Goal: Task Accomplishment & Management: Complete application form

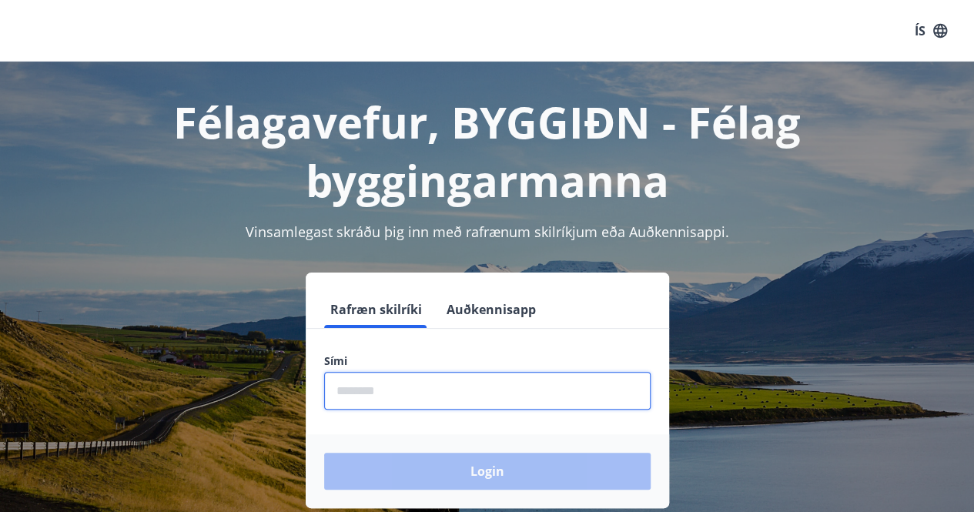
click at [361, 387] on input "phone" at bounding box center [487, 391] width 326 height 38
type input "********"
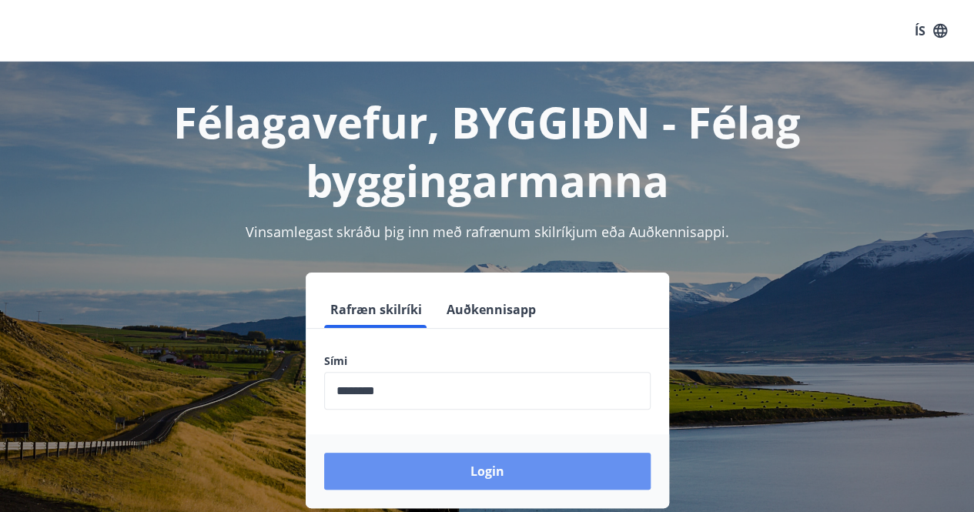
click at [521, 469] on button "Login" at bounding box center [487, 471] width 326 height 37
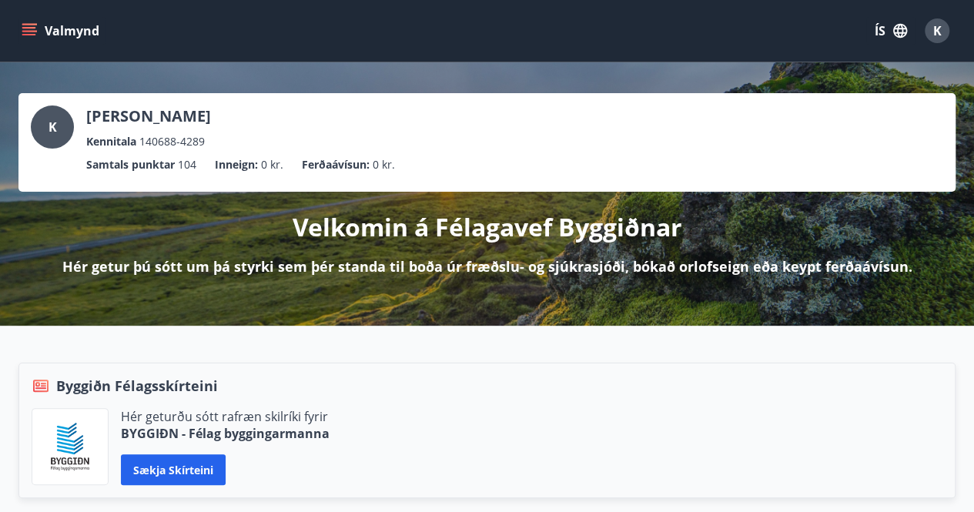
click at [34, 24] on icon "menu" at bounding box center [30, 25] width 17 height 2
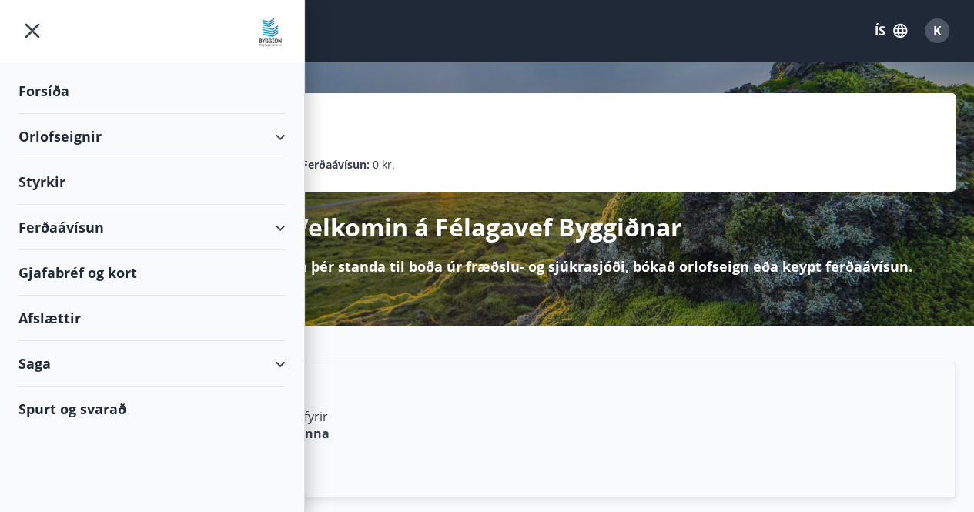
click at [56, 114] on div "Styrkir" at bounding box center [151, 91] width 267 height 45
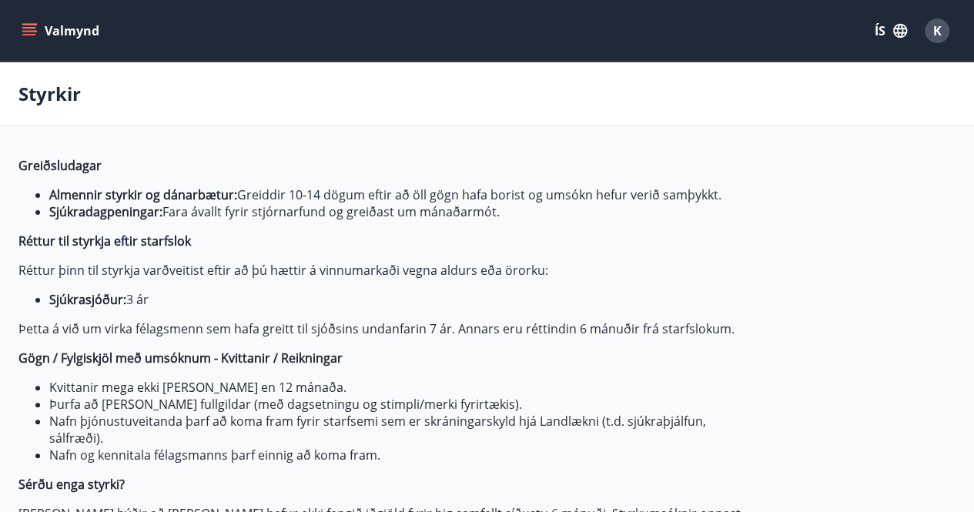
type input "***"
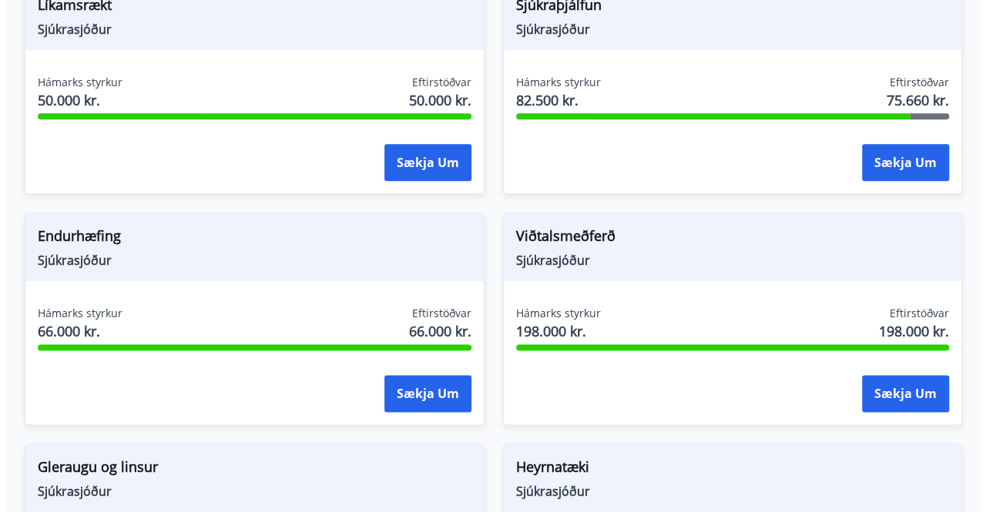
scroll to position [693, 0]
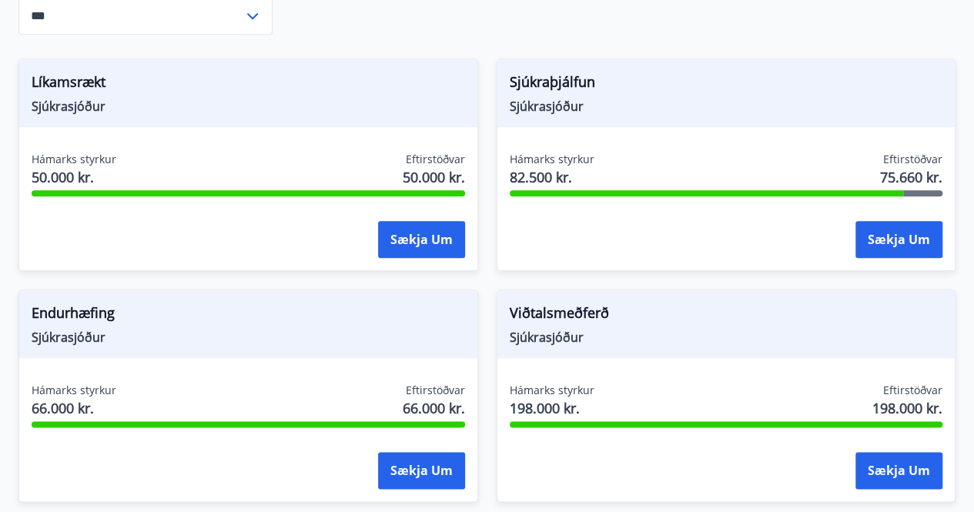
click at [402, 236] on button "Sækja um" at bounding box center [421, 239] width 87 height 37
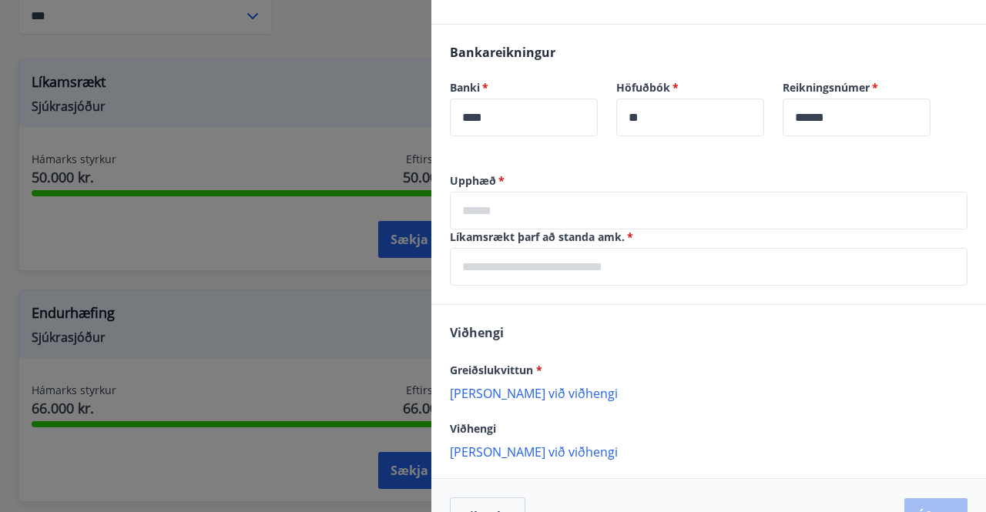
scroll to position [539, 0]
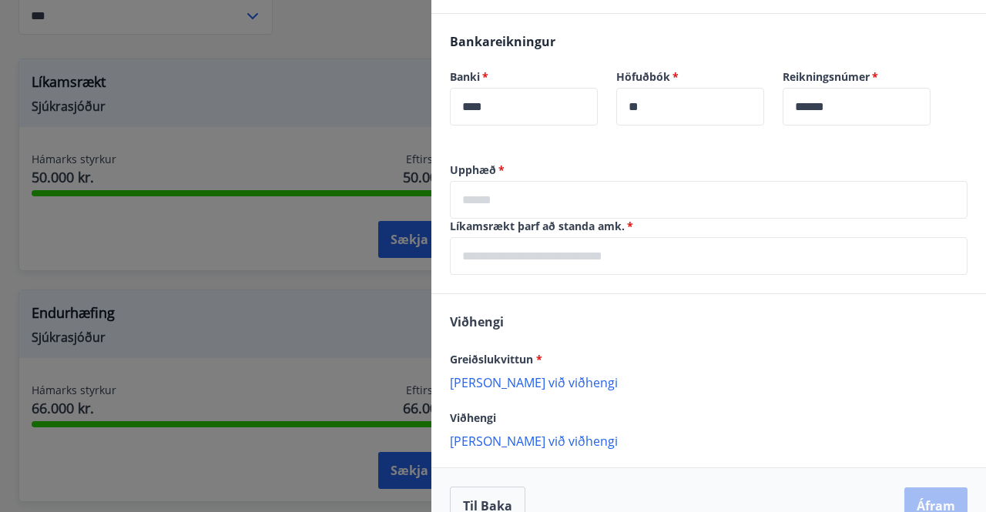
click at [490, 195] on input "text" at bounding box center [708, 200] width 517 height 38
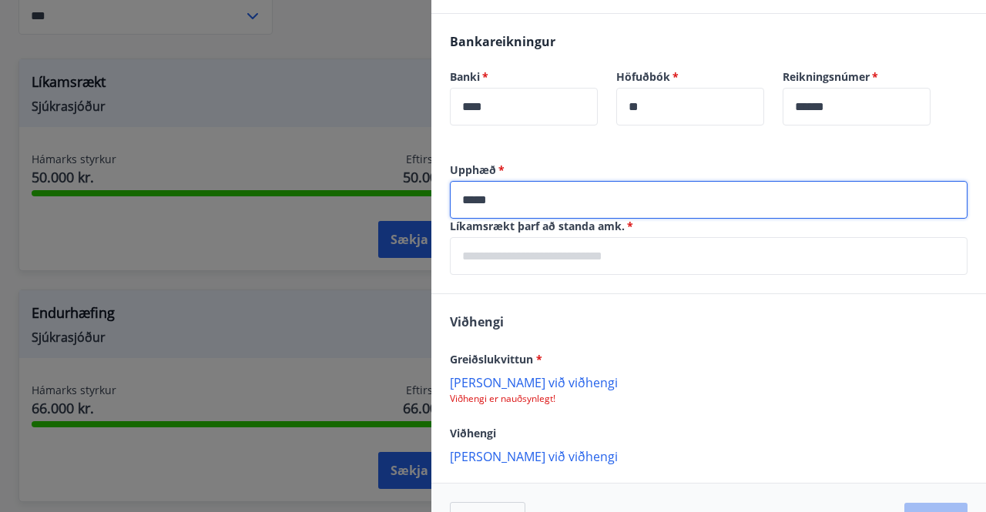
type input "*****"
click at [584, 257] on input "text" at bounding box center [708, 256] width 517 height 38
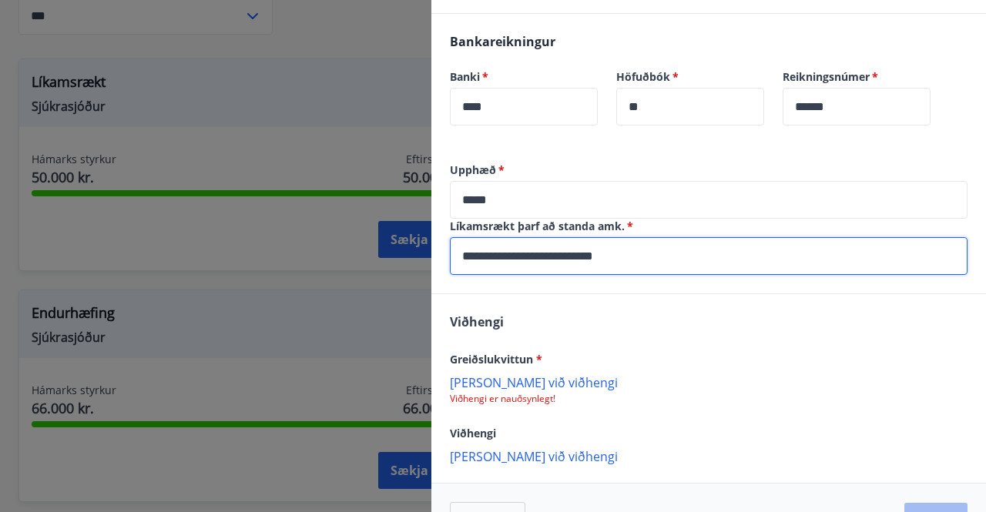
type input "**********"
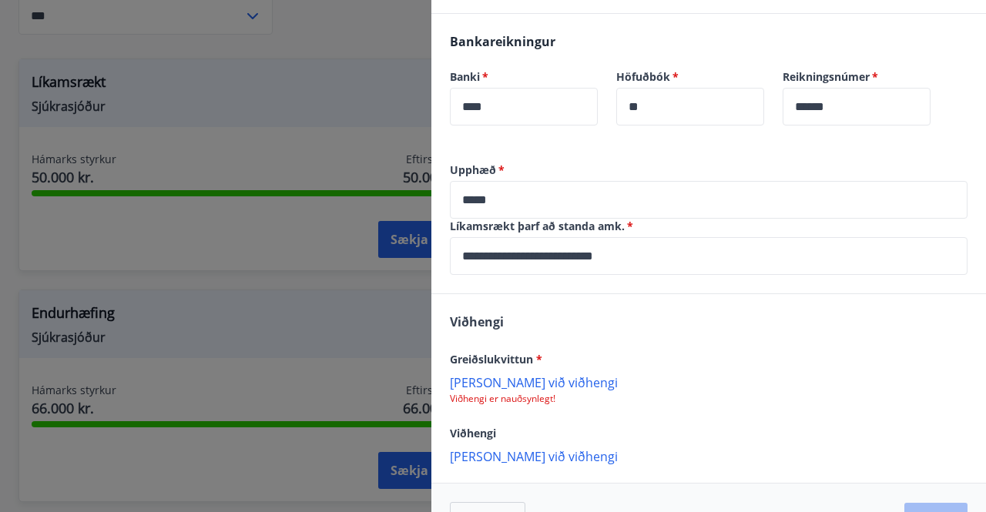
click at [494, 384] on p "[PERSON_NAME] við viðhengi" at bounding box center [708, 381] width 517 height 15
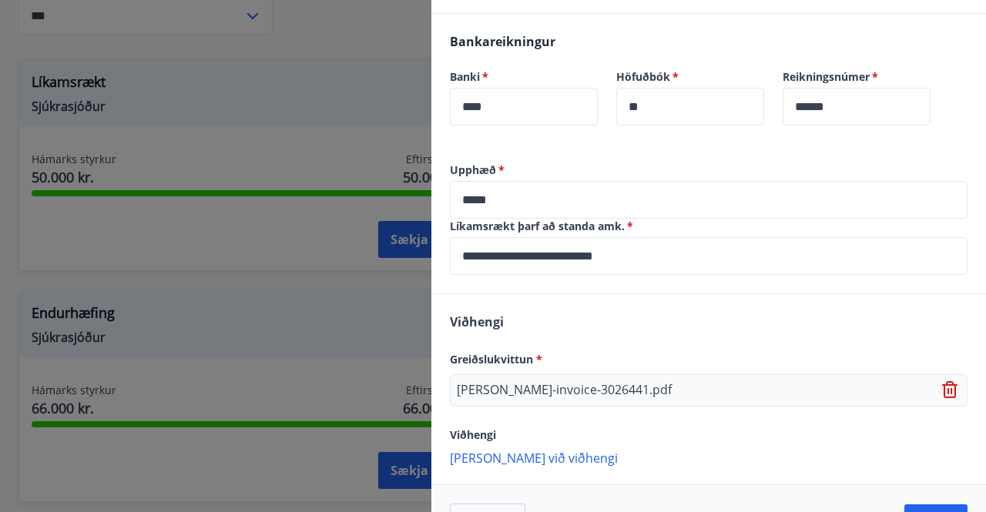
click at [494, 455] on p "[PERSON_NAME] við viðhengi" at bounding box center [708, 457] width 517 height 15
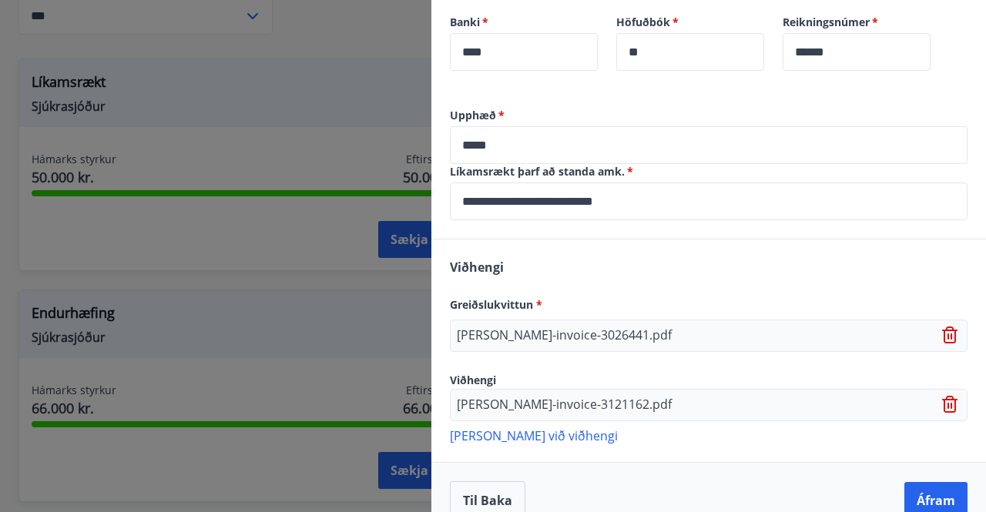
scroll to position [618, 0]
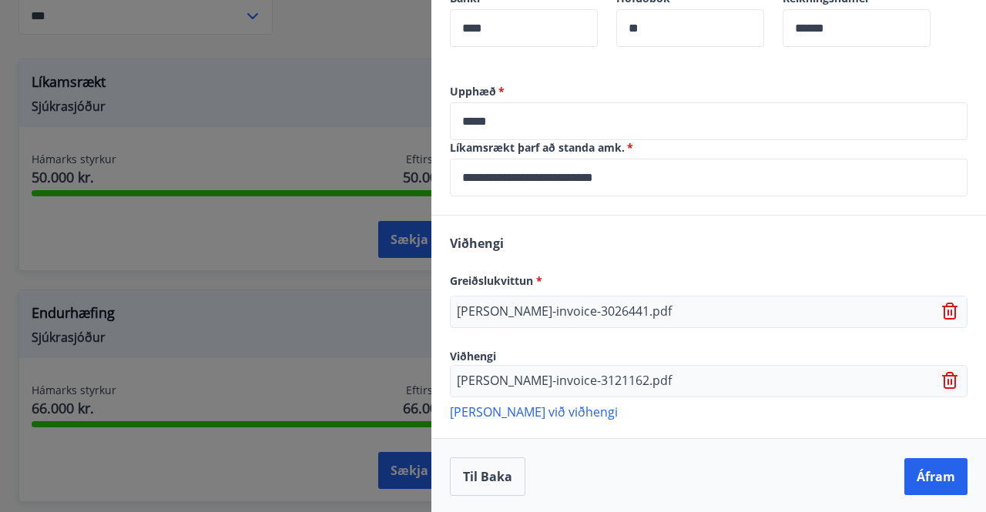
click at [532, 412] on p "[PERSON_NAME] við viðhengi" at bounding box center [708, 410] width 517 height 15
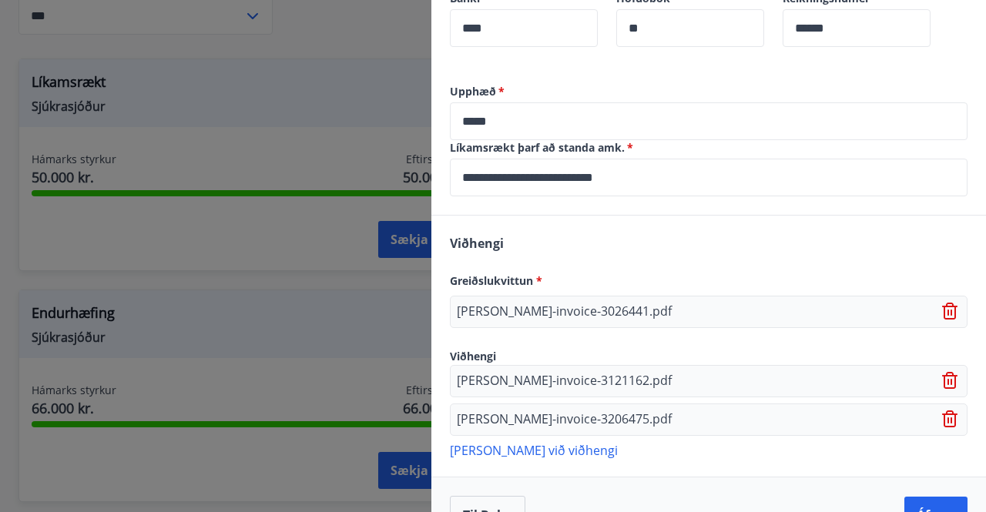
scroll to position [656, 0]
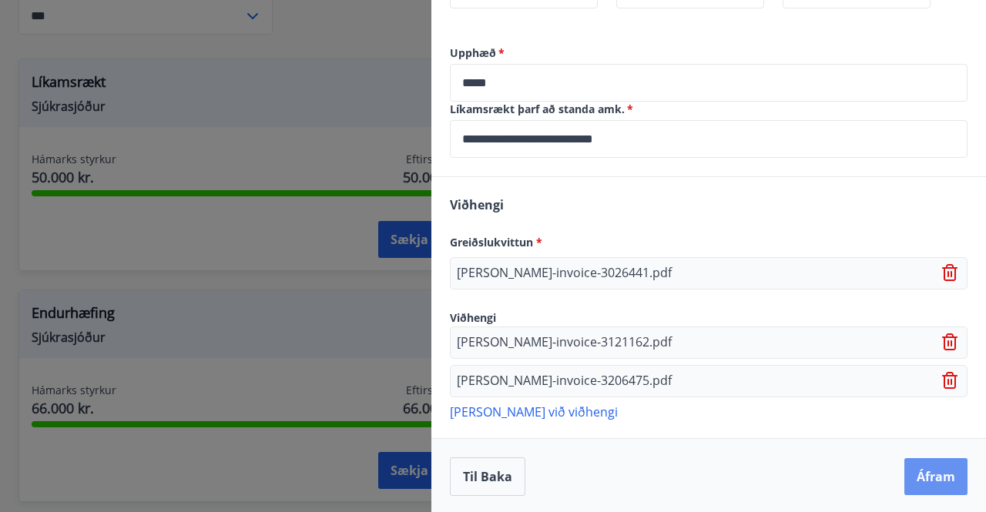
click at [918, 463] on button "Áfram" at bounding box center [935, 476] width 63 height 37
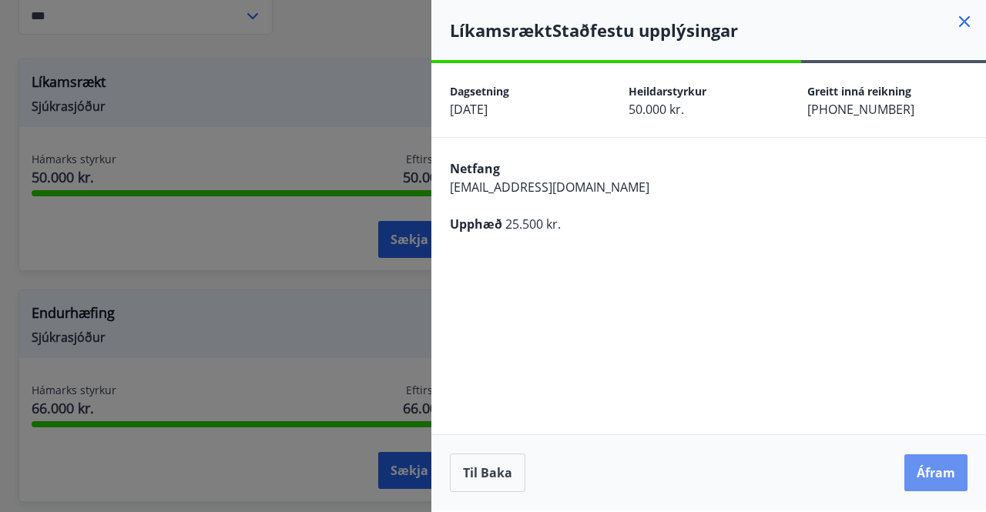
click at [935, 463] on button "Áfram" at bounding box center [935, 472] width 63 height 37
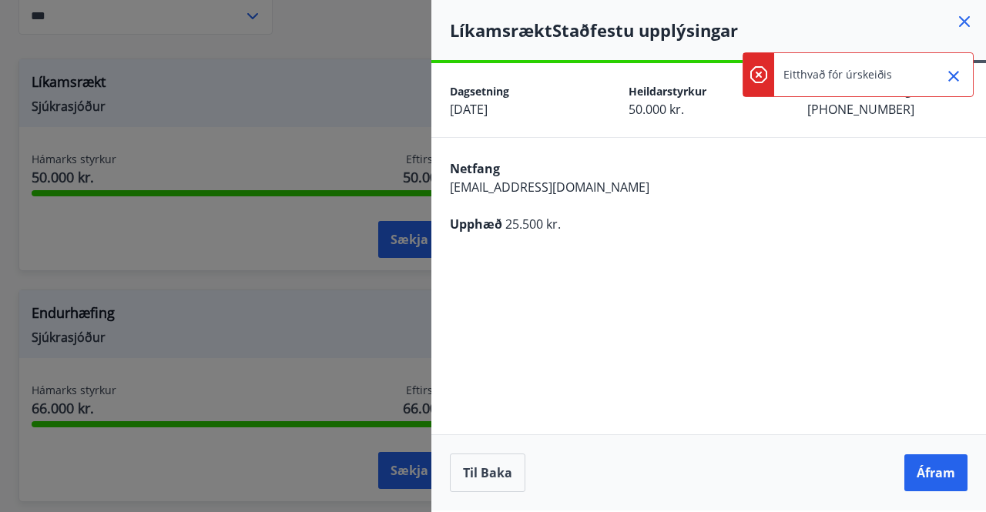
click at [922, 81] on div "Eitthvað fór úrskeiðis" at bounding box center [857, 74] width 231 height 45
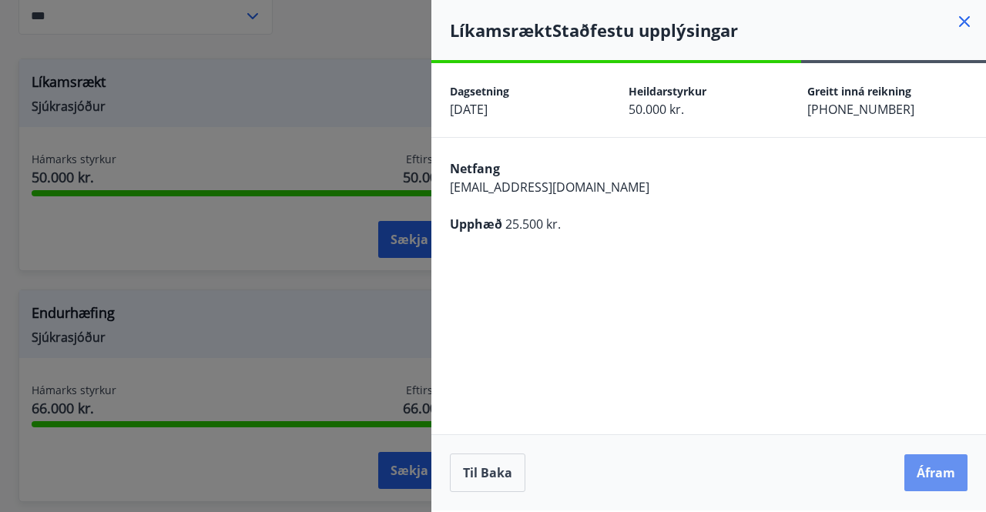
click at [921, 470] on button "Áfram" at bounding box center [935, 472] width 63 height 37
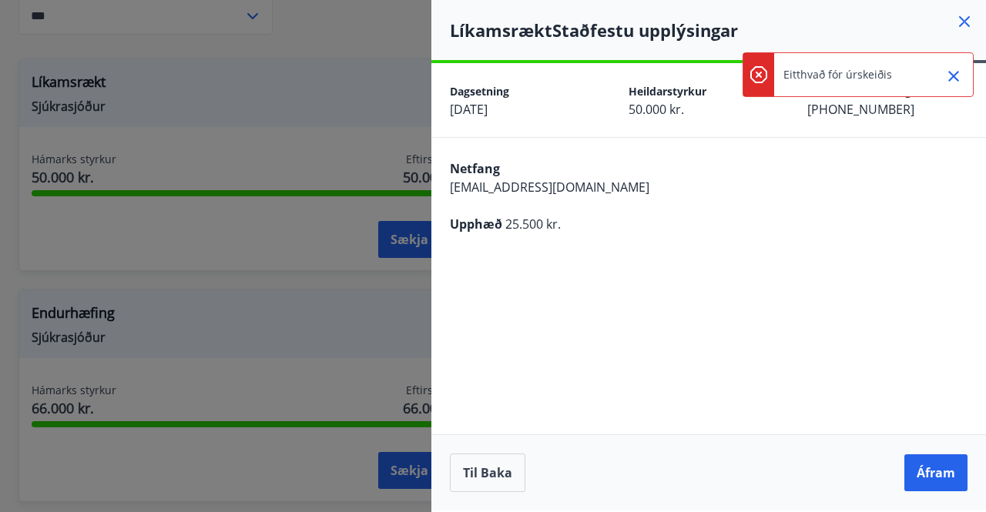
click at [956, 75] on icon "Close" at bounding box center [953, 76] width 18 height 18
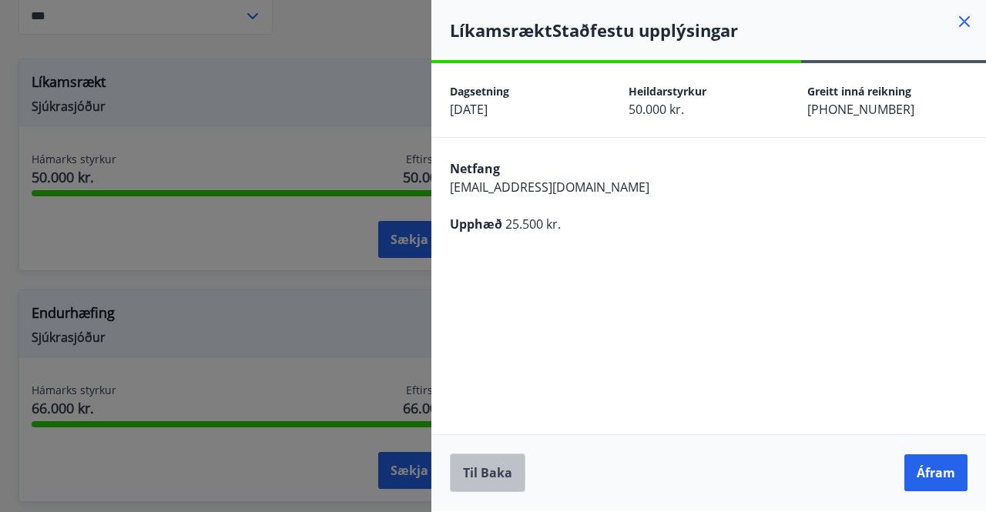
click at [490, 467] on button "Til baka" at bounding box center [487, 473] width 75 height 39
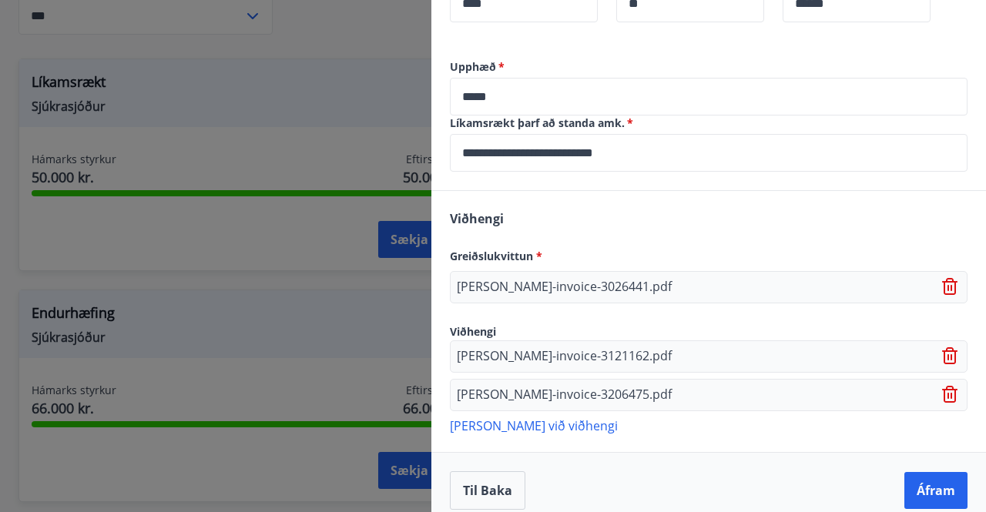
scroll to position [656, 0]
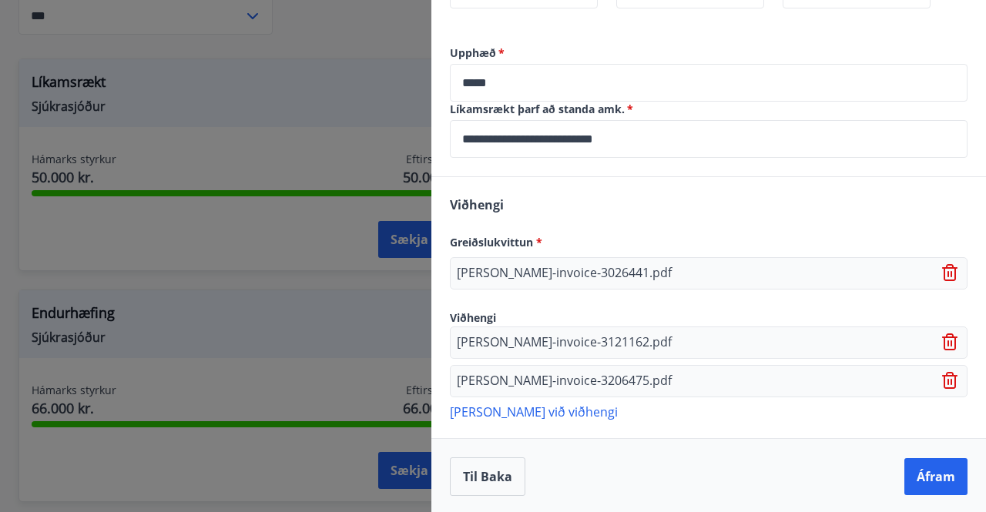
click at [912, 467] on button "Áfram" at bounding box center [935, 476] width 63 height 37
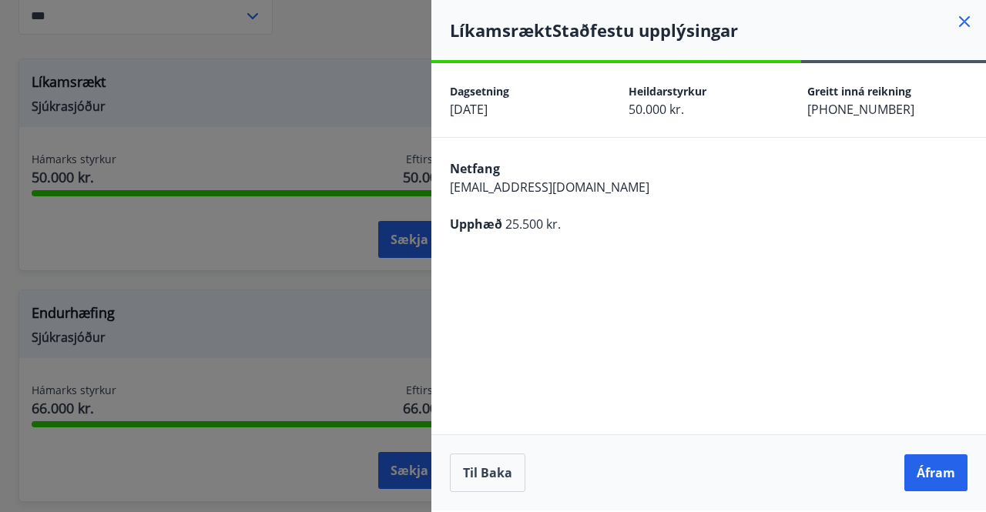
scroll to position [0, 0]
click at [927, 464] on button "Áfram" at bounding box center [935, 472] width 63 height 37
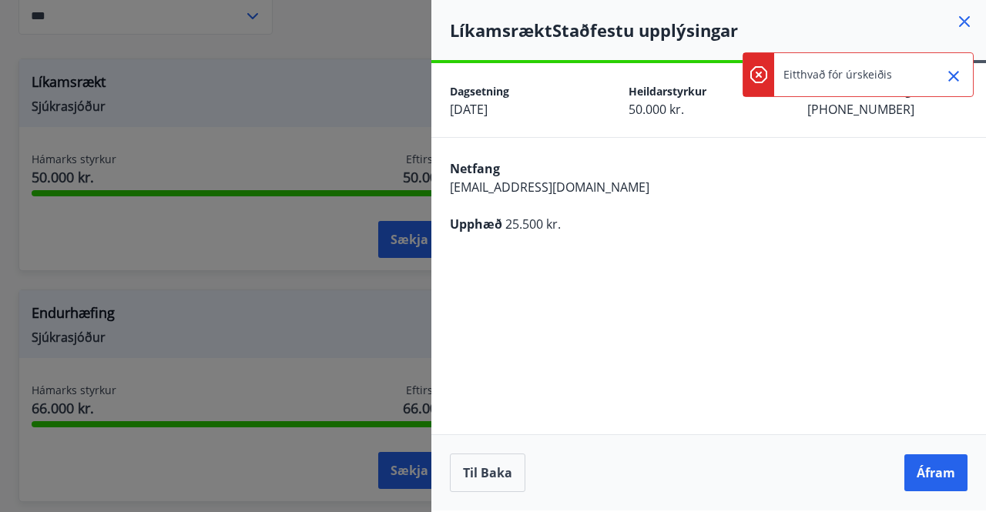
click at [963, 18] on icon at bounding box center [964, 21] width 18 height 18
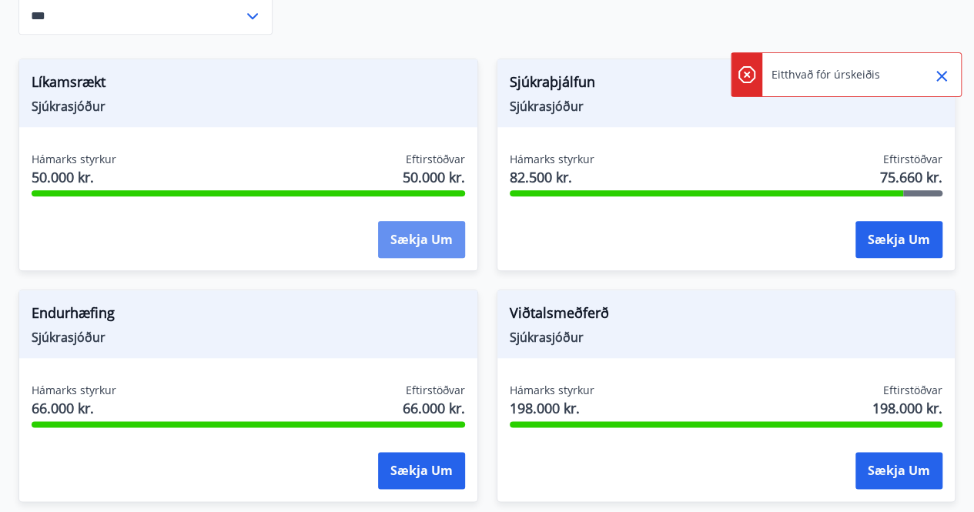
click at [450, 236] on button "Sækja um" at bounding box center [421, 239] width 87 height 37
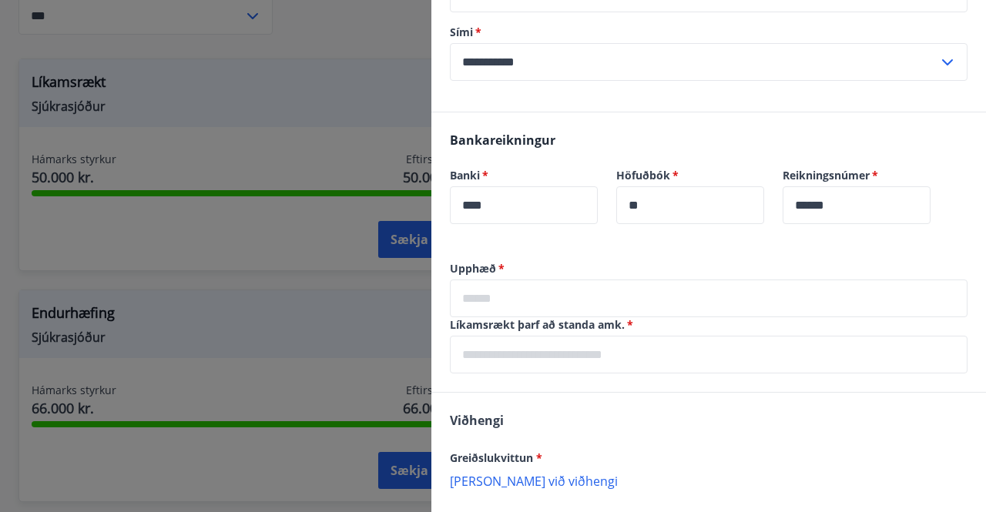
scroll to position [462, 0]
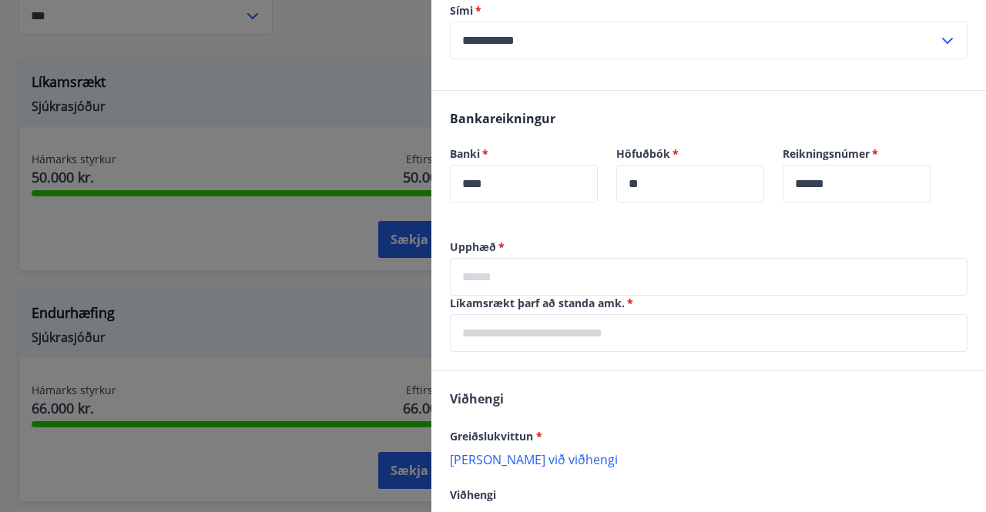
click at [537, 278] on input "text" at bounding box center [708, 277] width 517 height 38
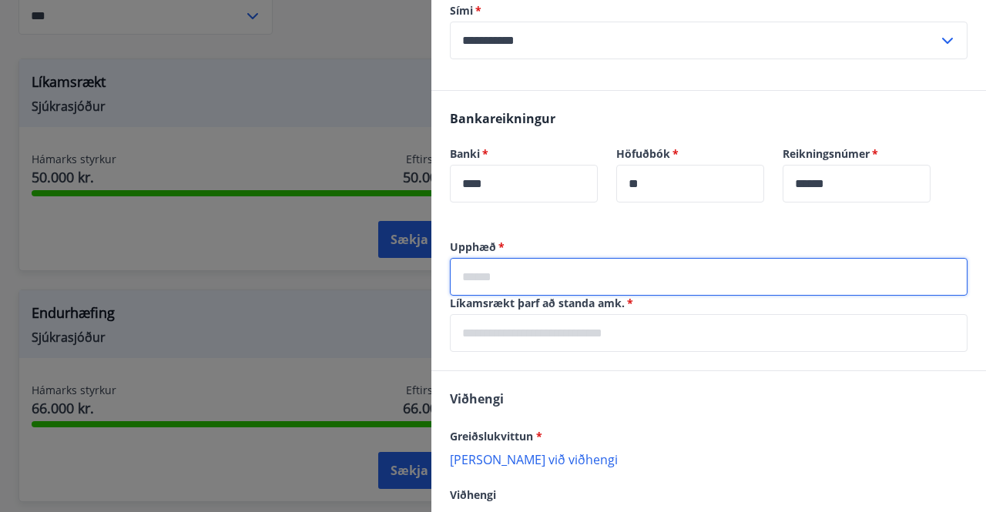
type input "*****"
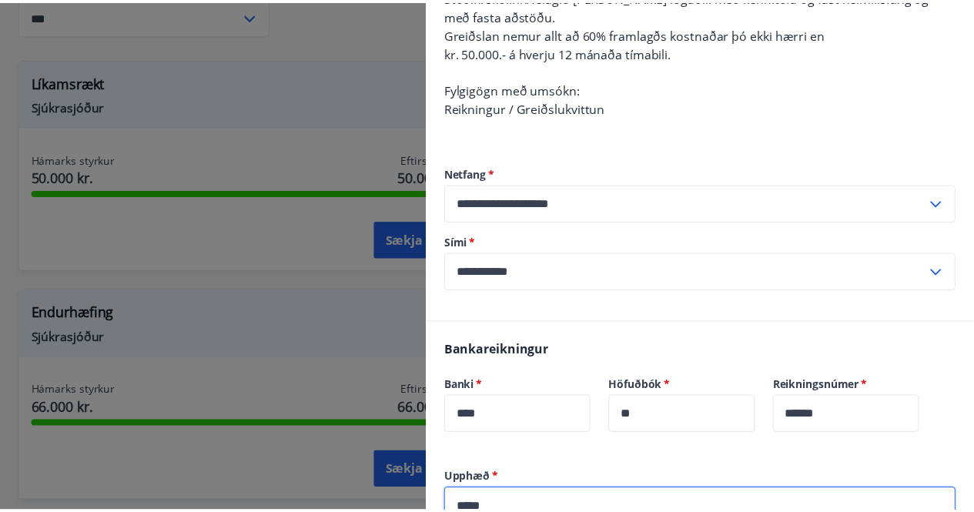
scroll to position [0, 0]
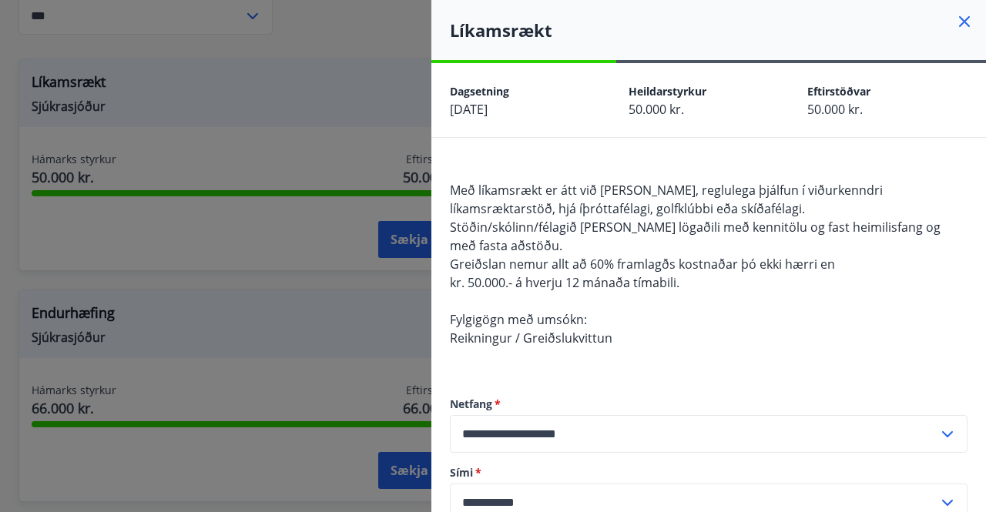
click at [955, 14] on icon at bounding box center [964, 21] width 18 height 18
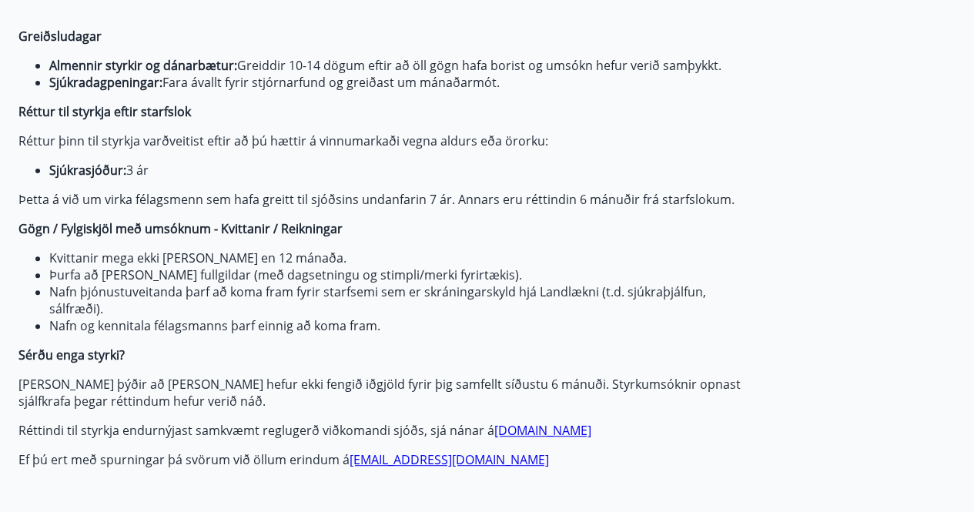
scroll to position [154, 0]
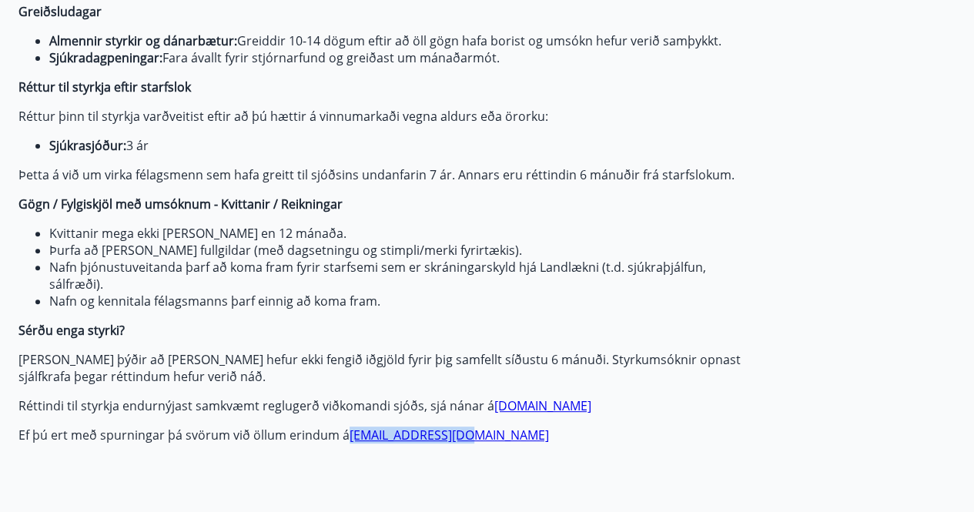
drag, startPoint x: 471, startPoint y: 432, endPoint x: 348, endPoint y: 443, distance: 123.7
click at [348, 443] on p "Ef þú ert með spurningar þá svörum við öllum erindum á [EMAIL_ADDRESS][DOMAIN_N…" at bounding box center [381, 435] width 727 height 17
copy link "[EMAIL_ADDRESS][DOMAIN_NAME]"
